Goal: Find specific fact: Find specific fact

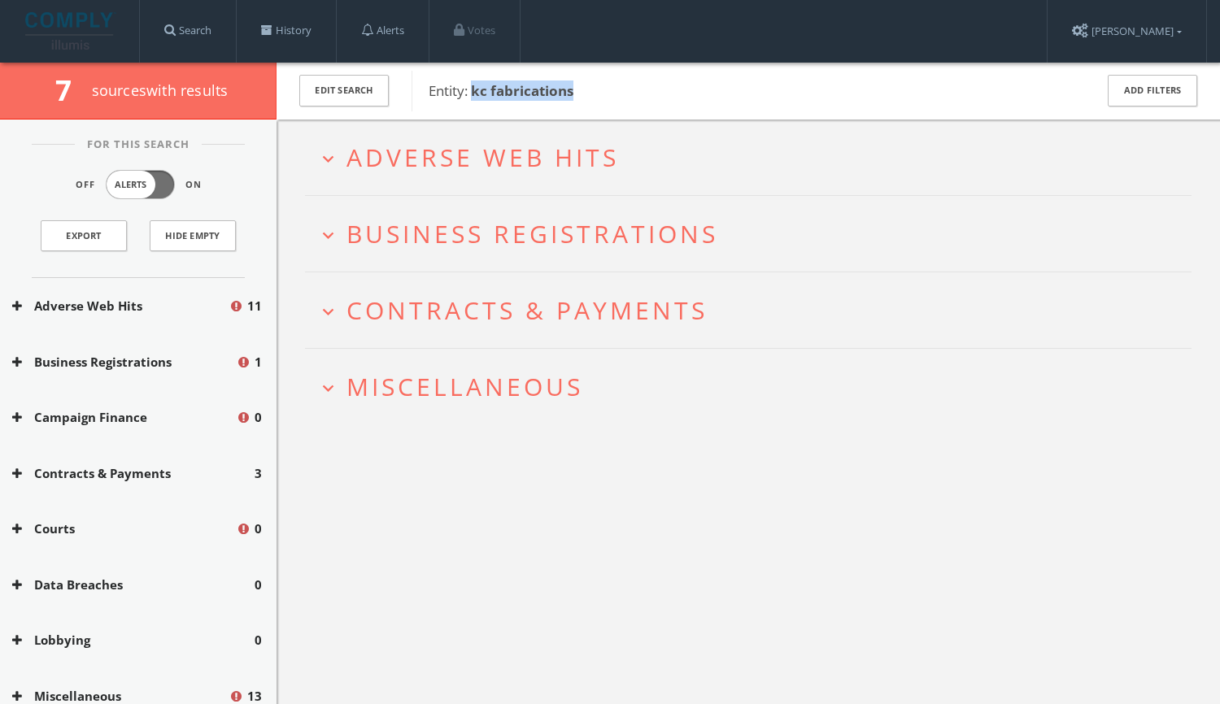
drag, startPoint x: 593, startPoint y: 88, endPoint x: 472, endPoint y: 88, distance: 121.1
click at [472, 88] on span "Entity: kc fabrications" at bounding box center [750, 90] width 644 height 21
copy b "kc fabrications"
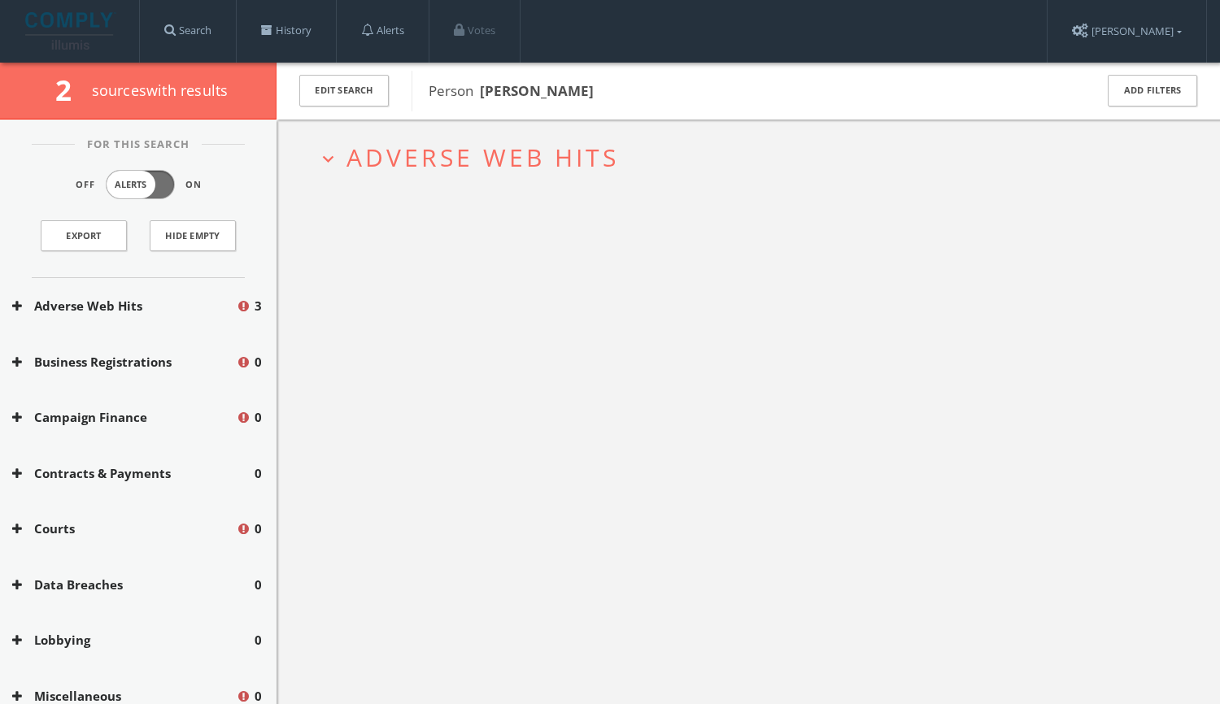
drag, startPoint x: 607, startPoint y: 94, endPoint x: 482, endPoint y: 90, distance: 124.5
click at [482, 90] on span "Person Kurt Wulfmeyer" at bounding box center [750, 90] width 644 height 21
copy b "Kurt Wulfmeyer"
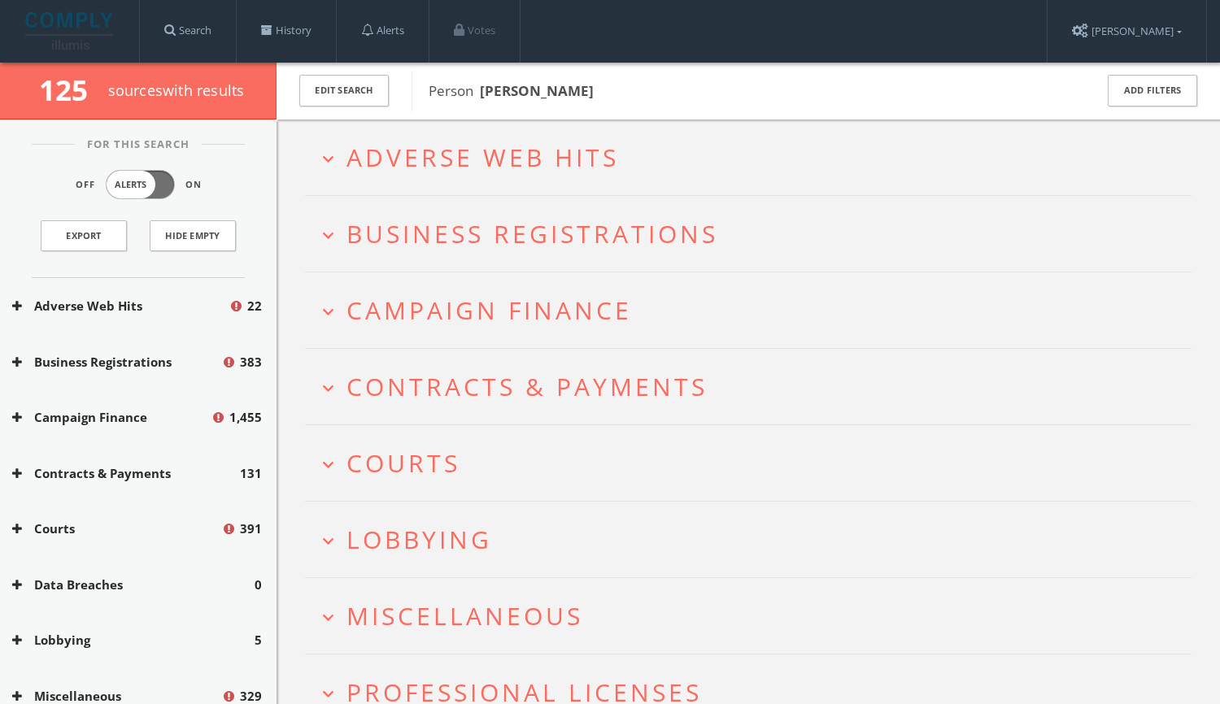
drag, startPoint x: 630, startPoint y: 92, endPoint x: 480, endPoint y: 95, distance: 150.4
click at [480, 95] on span "Person [PERSON_NAME]" at bounding box center [750, 90] width 644 height 21
copy b "[PERSON_NAME]"
